Goal: Task Accomplishment & Management: Use online tool/utility

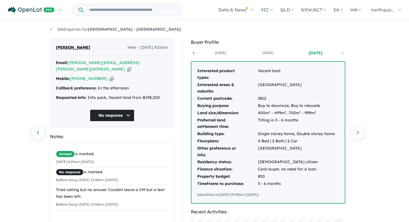
scroll to position [0, 41]
click at [48, 29] on div "166 Enquiries for Nth Qtr Estate - [GEOGRAPHIC_DATA] Previous enquiry Next enqu…" at bounding box center [205, 122] width 318 height 202
click at [51, 29] on link "166 Enquiries for Nth Qtr Estate - [GEOGRAPHIC_DATA]" at bounding box center [115, 29] width 131 height 5
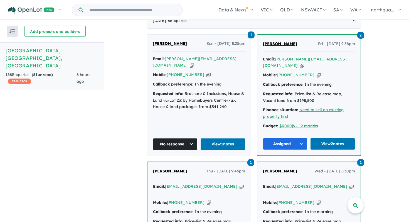
scroll to position [220, 0]
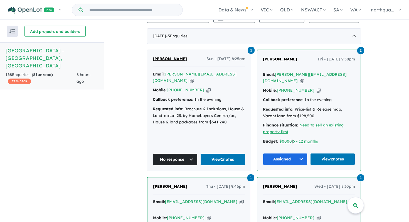
click at [167, 57] on span "[PERSON_NAME]" at bounding box center [170, 58] width 34 height 5
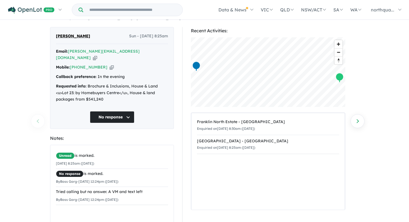
scroll to position [12, 0]
click at [97, 54] on icon "button" at bounding box center [95, 57] width 4 height 6
